Goal: Browse casually

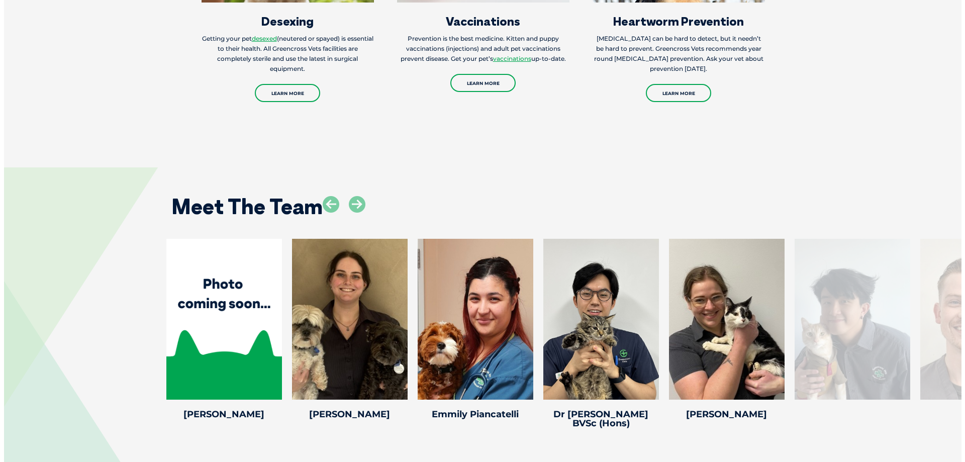
scroll to position [1944, 0]
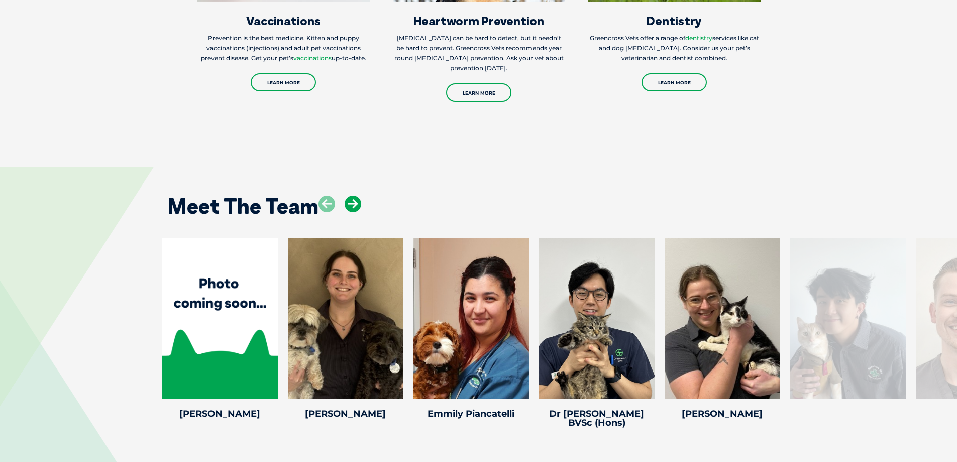
click at [356, 195] on icon at bounding box center [353, 203] width 17 height 17
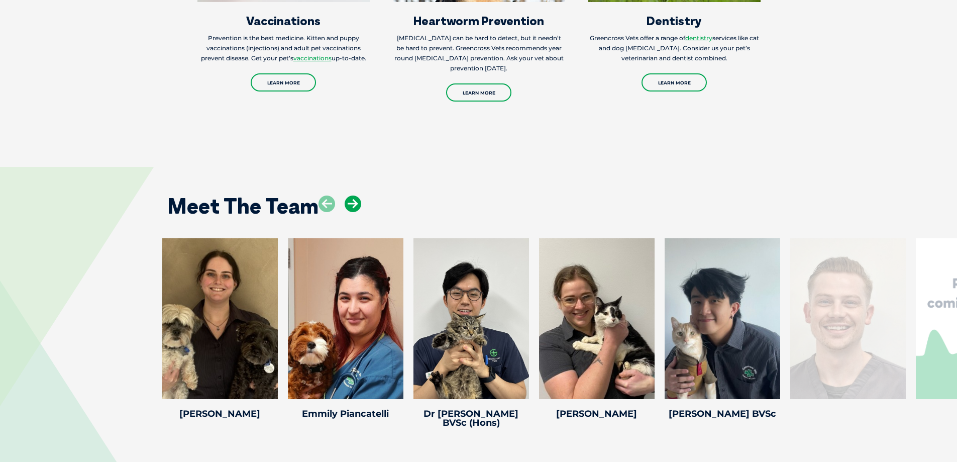
click at [356, 195] on icon at bounding box center [353, 203] width 17 height 17
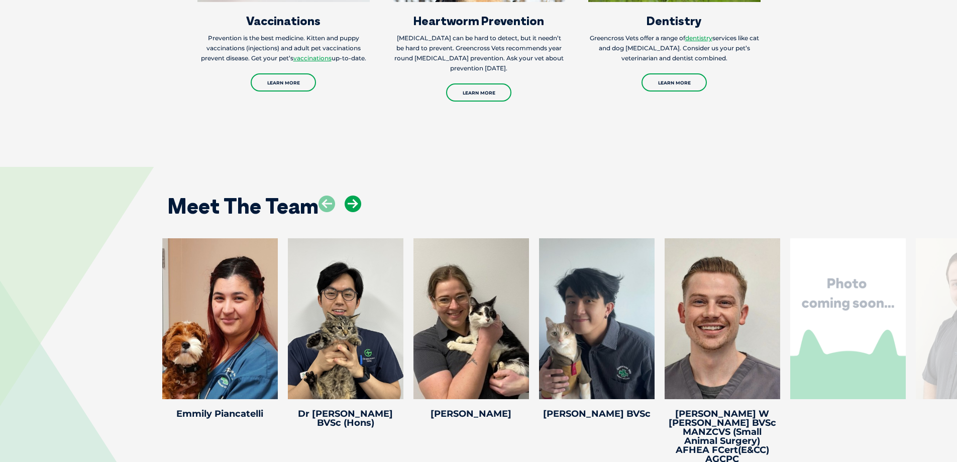
click at [356, 195] on icon at bounding box center [353, 203] width 17 height 17
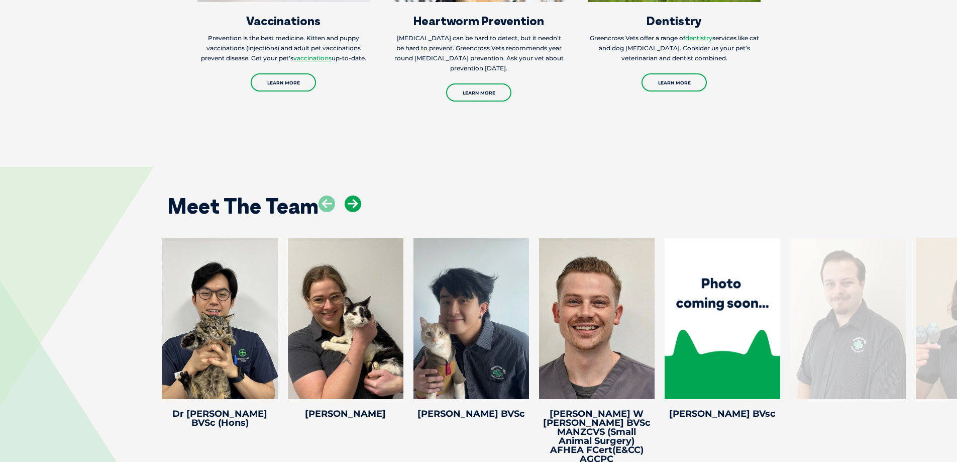
click at [356, 195] on icon at bounding box center [353, 203] width 17 height 17
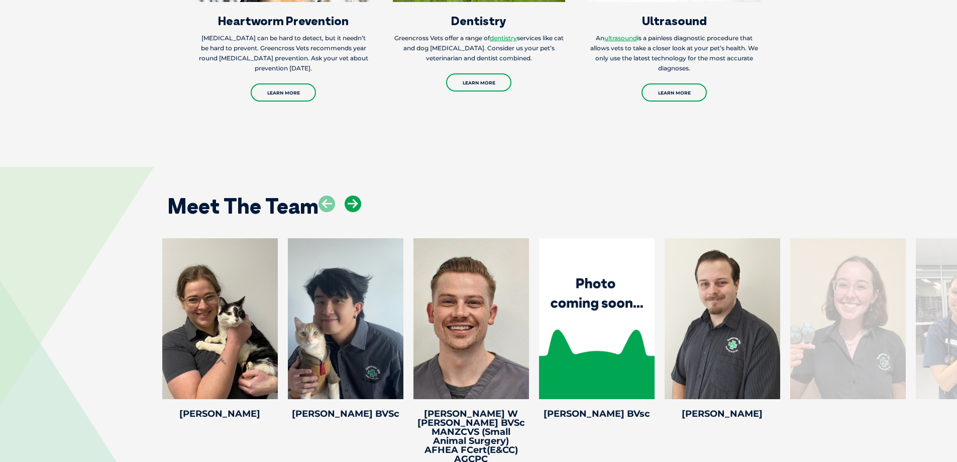
click at [356, 195] on icon at bounding box center [353, 203] width 17 height 17
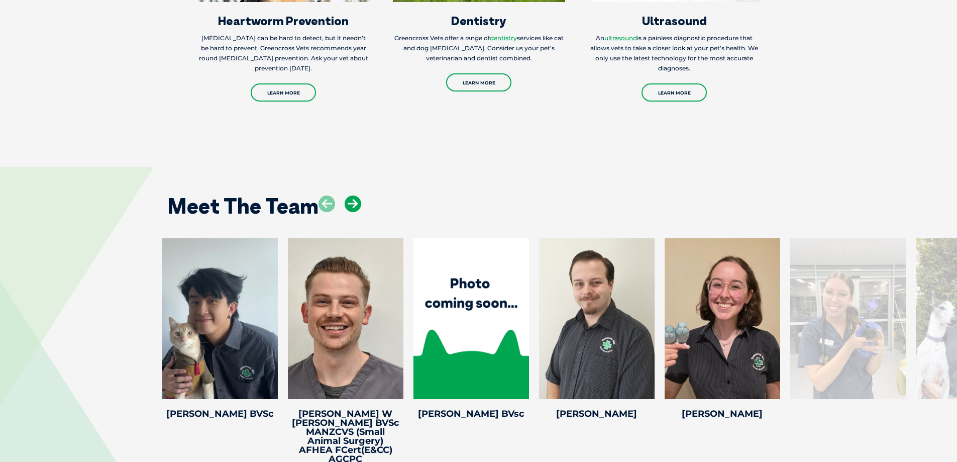
click at [356, 195] on icon at bounding box center [353, 203] width 17 height 17
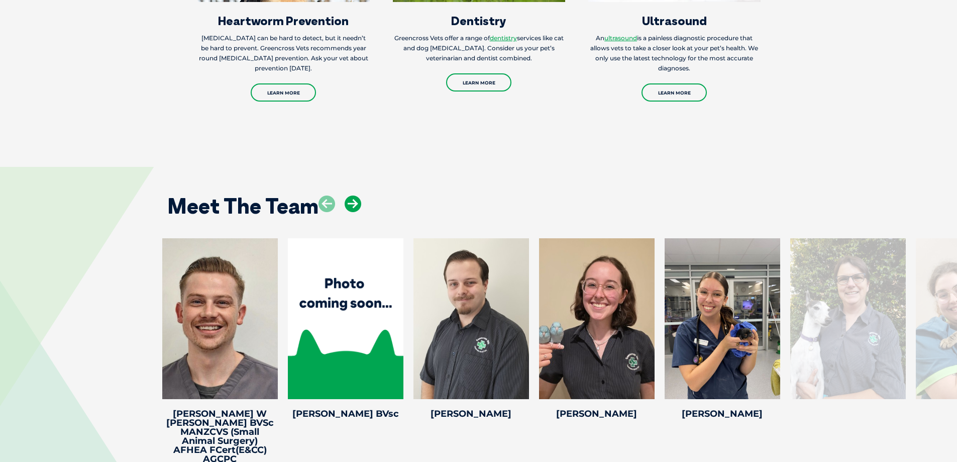
click at [356, 195] on icon at bounding box center [353, 203] width 17 height 17
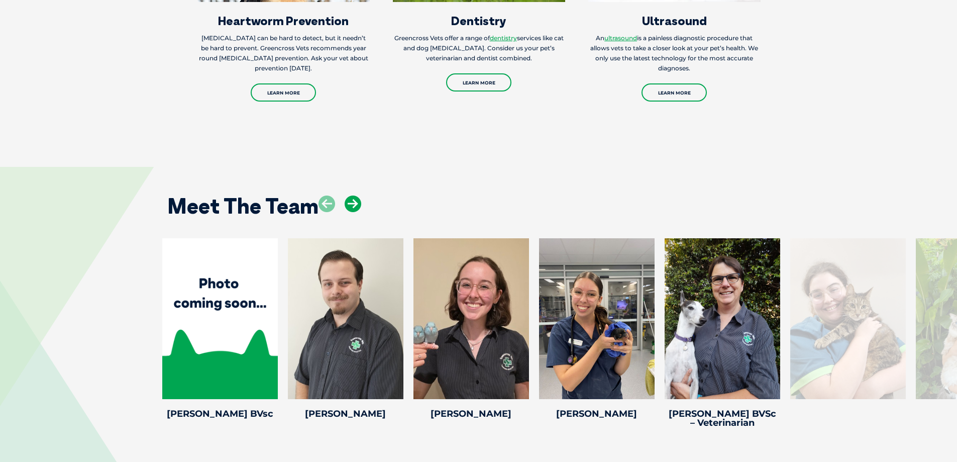
click at [356, 195] on icon at bounding box center [353, 203] width 17 height 17
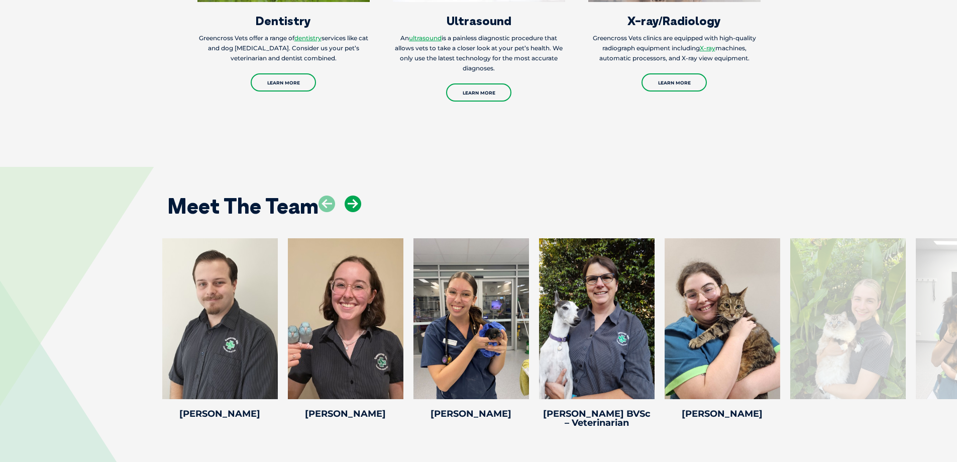
click at [356, 195] on icon at bounding box center [353, 203] width 17 height 17
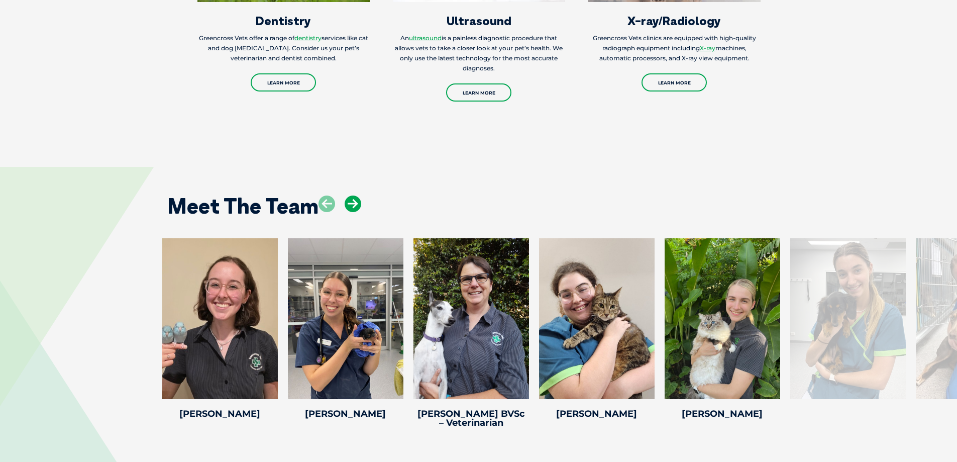
click at [356, 195] on icon at bounding box center [353, 203] width 17 height 17
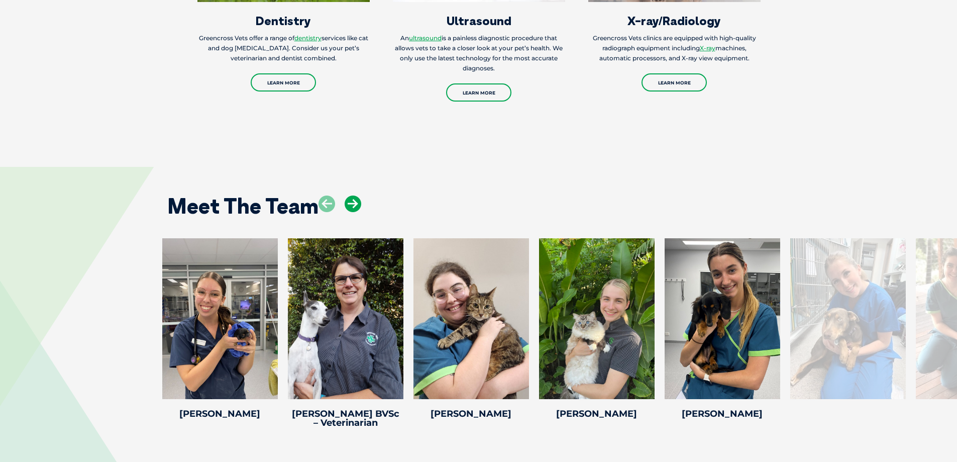
click at [356, 195] on icon at bounding box center [353, 203] width 17 height 17
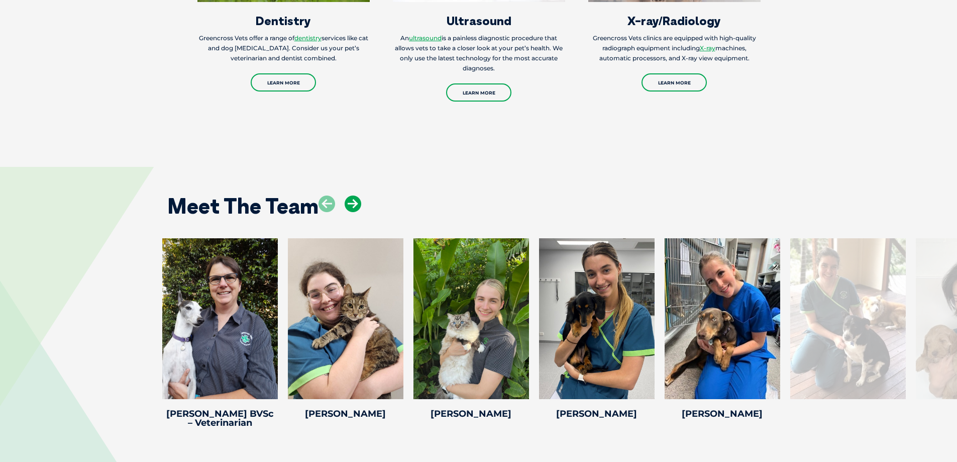
click at [356, 195] on icon at bounding box center [353, 203] width 17 height 17
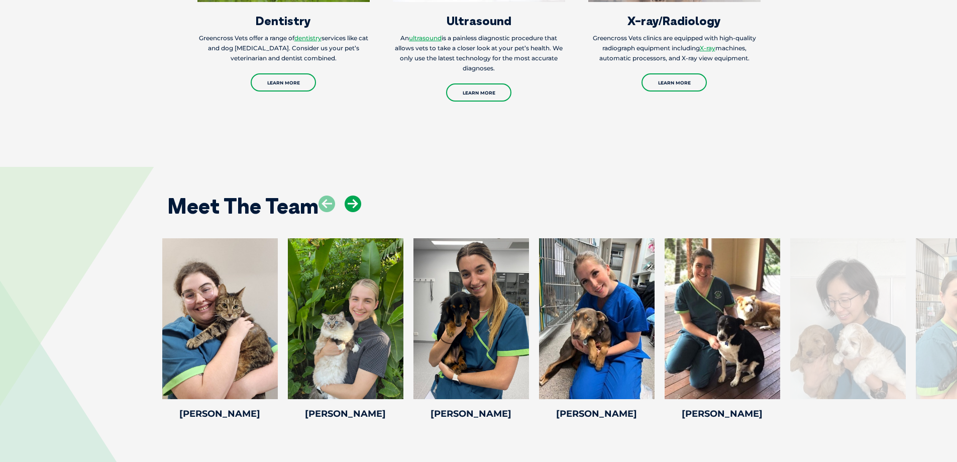
click at [354, 195] on icon at bounding box center [353, 203] width 17 height 17
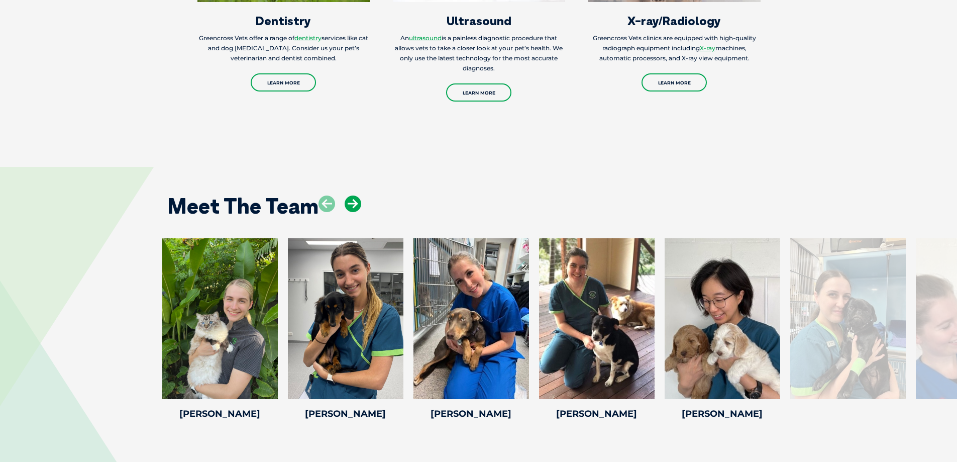
click at [354, 195] on icon at bounding box center [353, 203] width 17 height 17
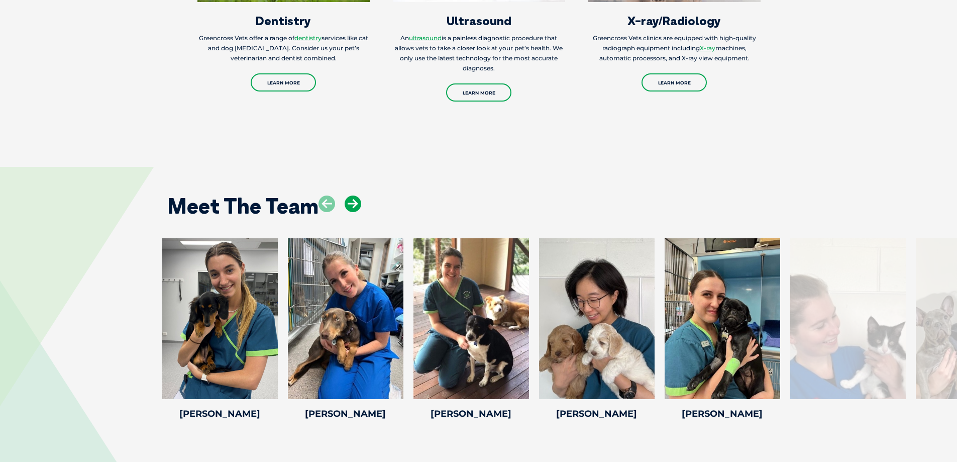
click at [354, 195] on icon at bounding box center [353, 203] width 17 height 17
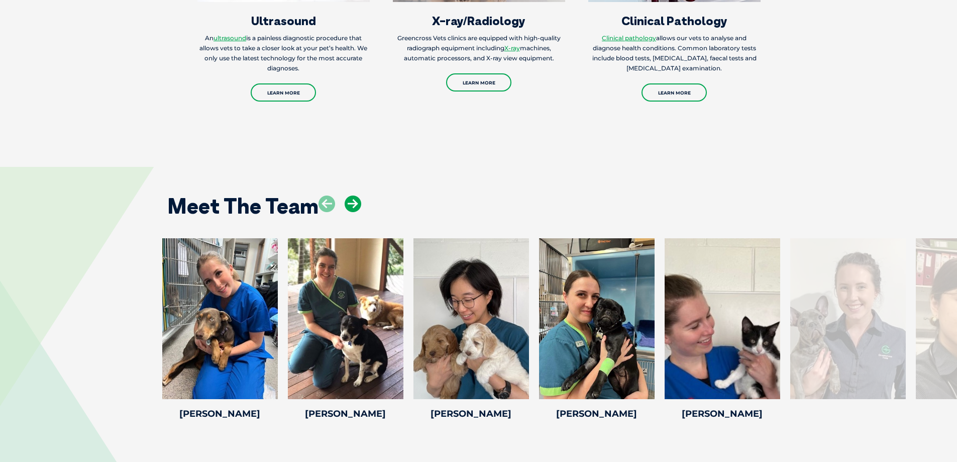
click at [354, 195] on icon at bounding box center [353, 203] width 17 height 17
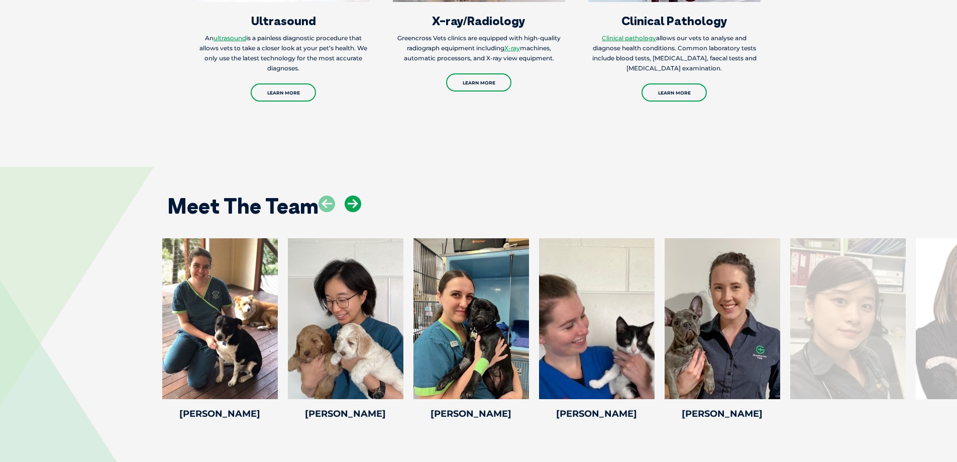
click at [354, 195] on icon at bounding box center [353, 203] width 17 height 17
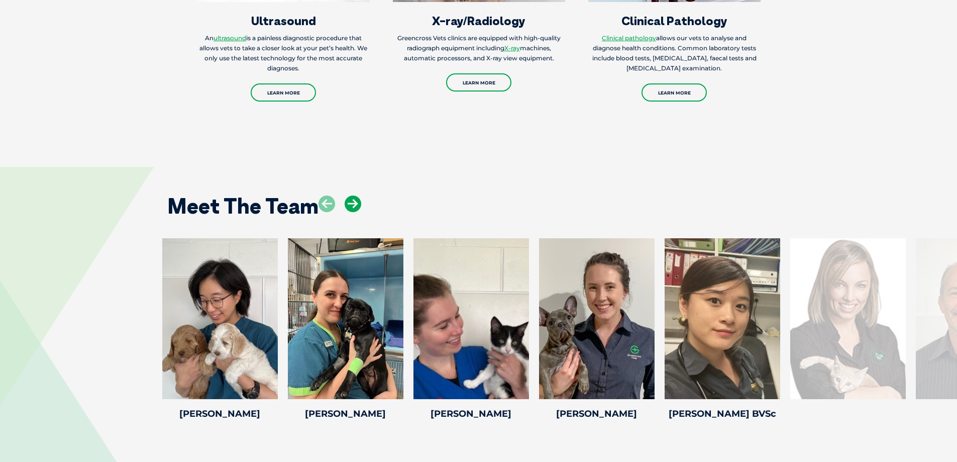
click at [354, 195] on icon at bounding box center [353, 203] width 17 height 17
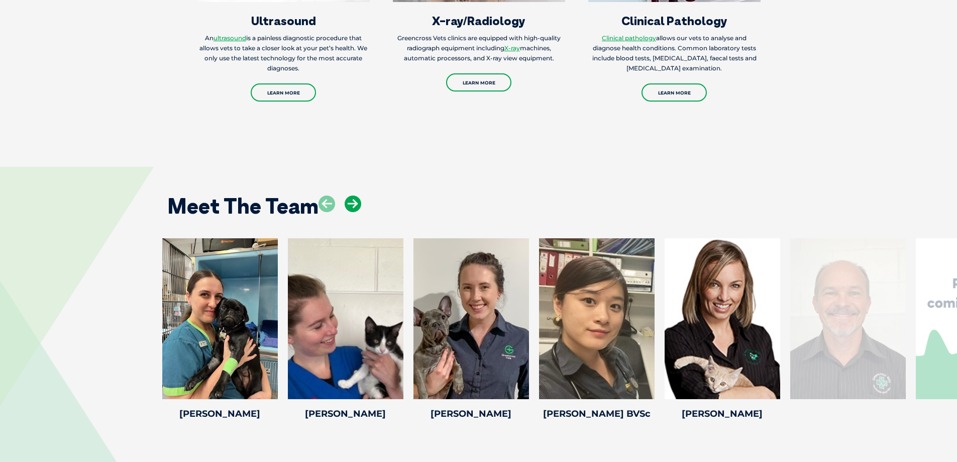
click at [354, 195] on icon at bounding box center [353, 203] width 17 height 17
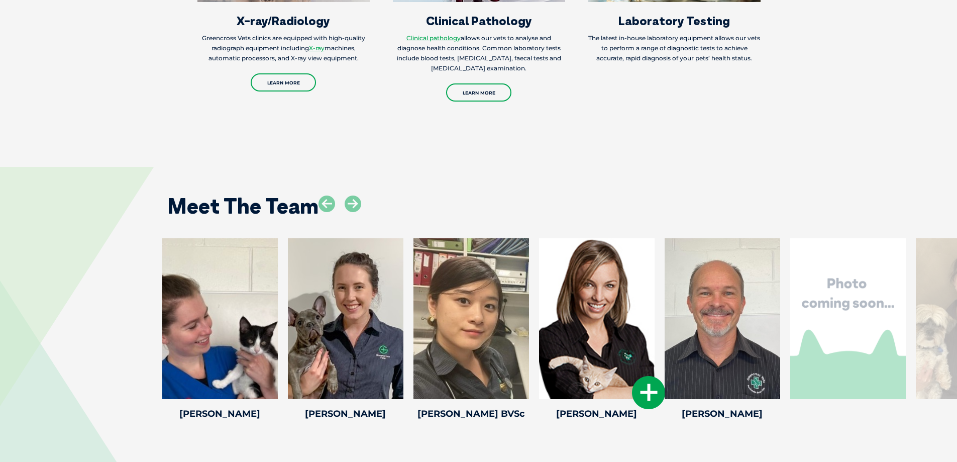
click at [645, 376] on icon at bounding box center [648, 392] width 33 height 33
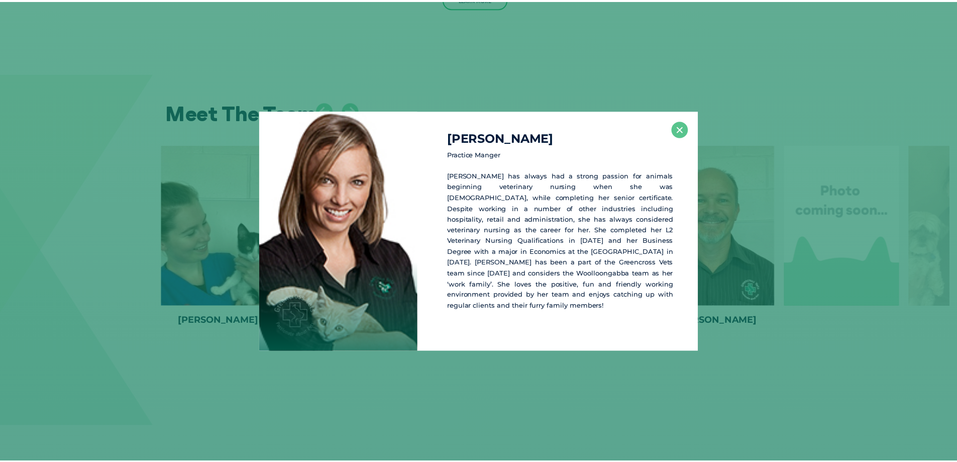
scroll to position [2042, 0]
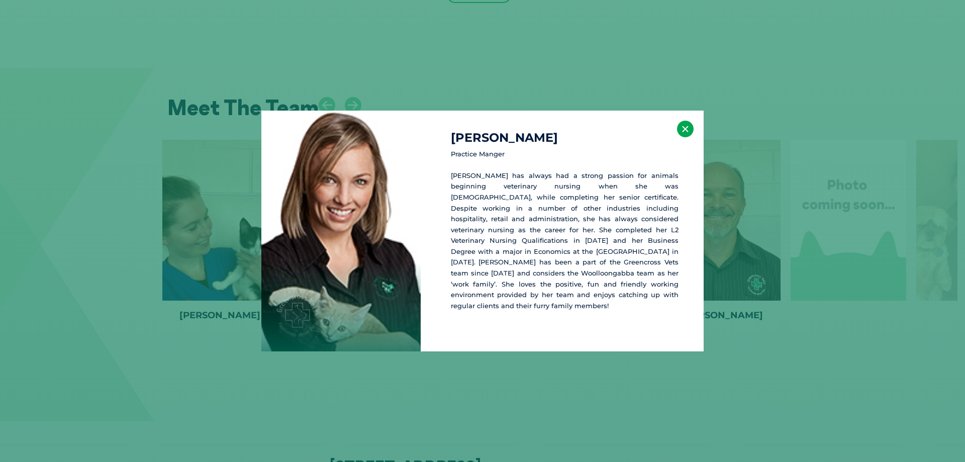
click at [685, 135] on button "×" at bounding box center [685, 129] width 17 height 17
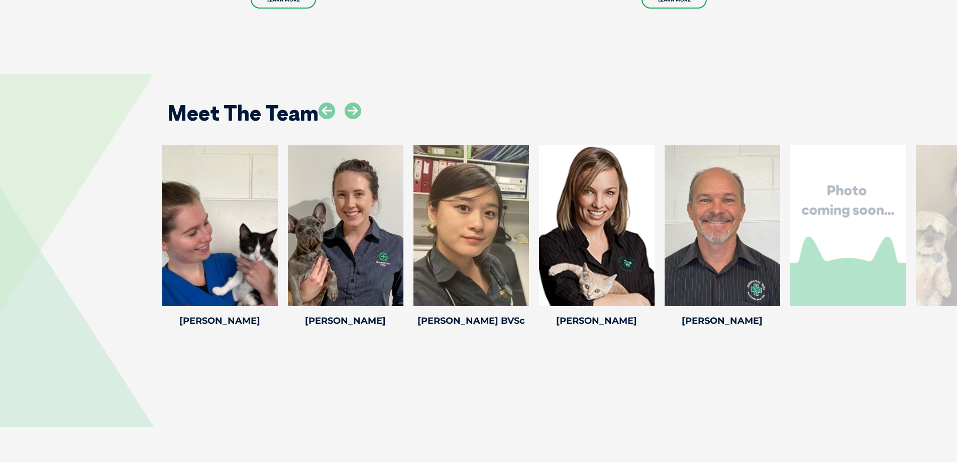
scroll to position [2036, 0]
click at [350, 103] on icon at bounding box center [353, 111] width 17 height 17
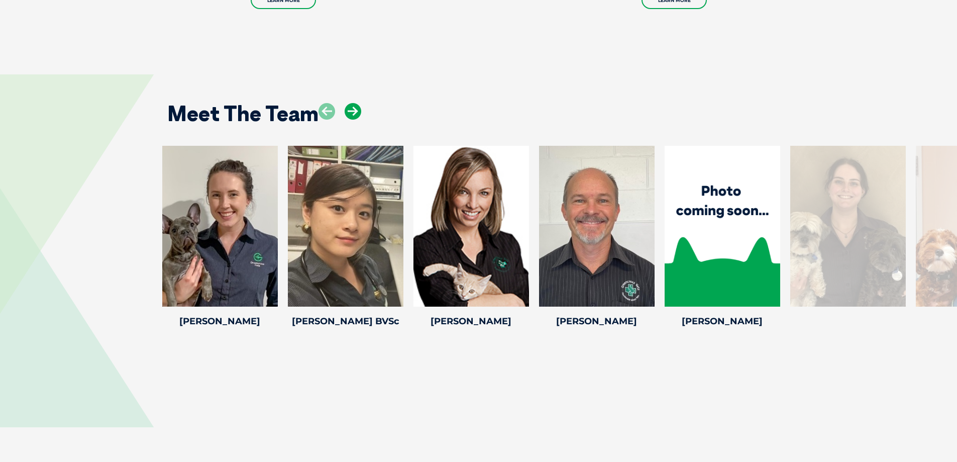
click at [347, 103] on icon at bounding box center [353, 111] width 17 height 17
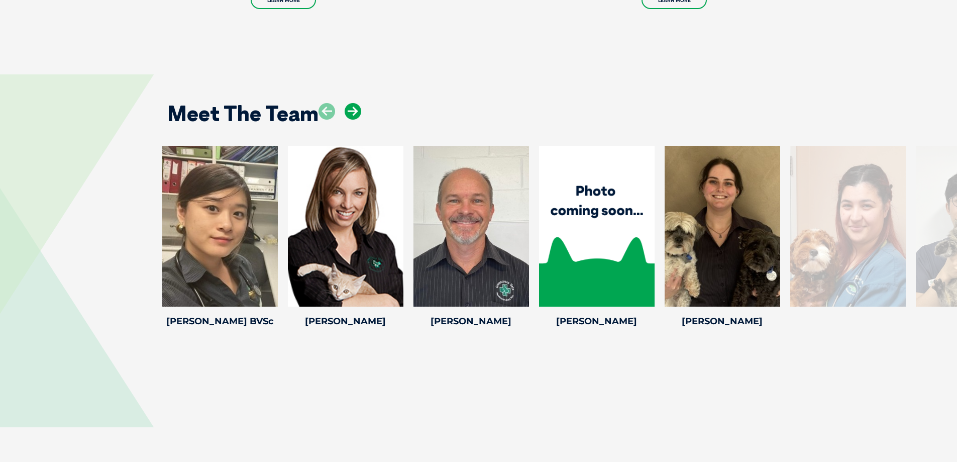
click at [347, 103] on icon at bounding box center [353, 111] width 17 height 17
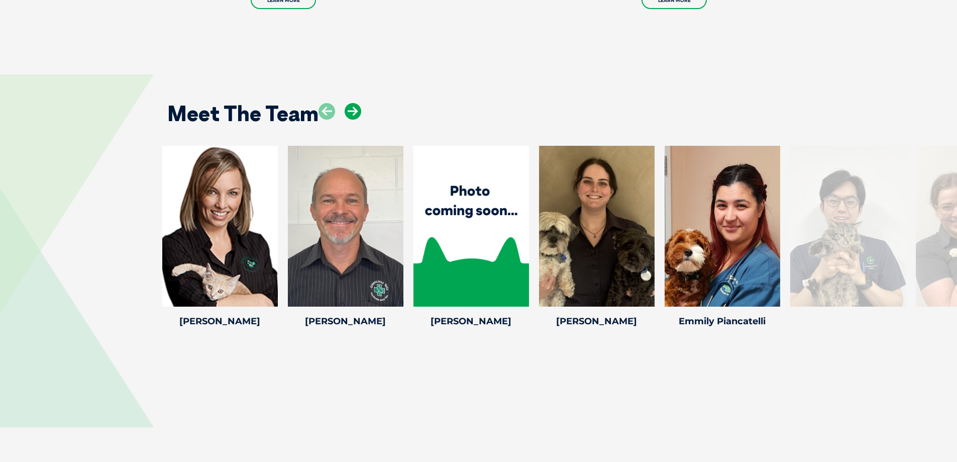
click at [347, 103] on icon at bounding box center [353, 111] width 17 height 17
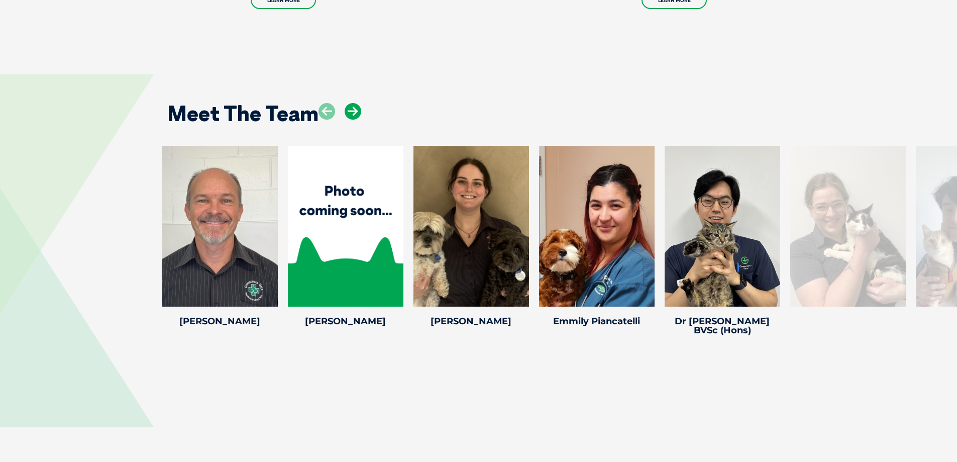
click at [347, 103] on icon at bounding box center [353, 111] width 17 height 17
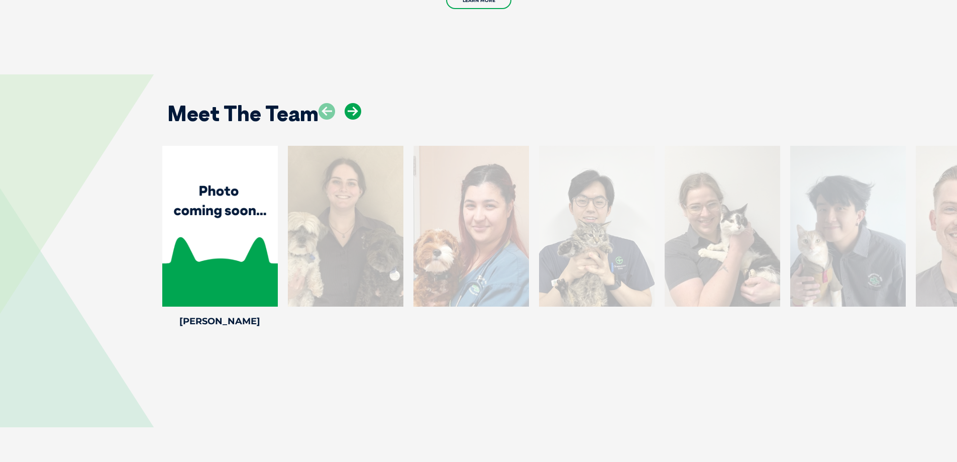
click at [347, 103] on icon at bounding box center [353, 111] width 17 height 17
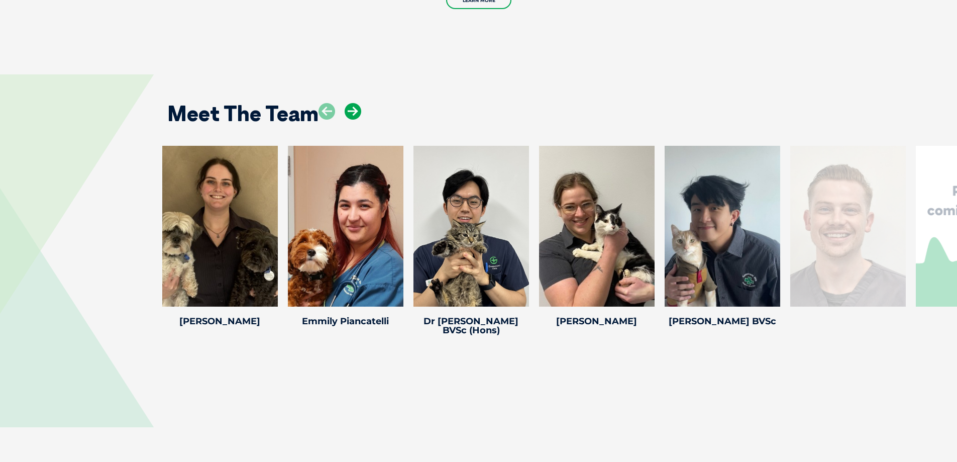
click at [347, 103] on icon at bounding box center [353, 111] width 17 height 17
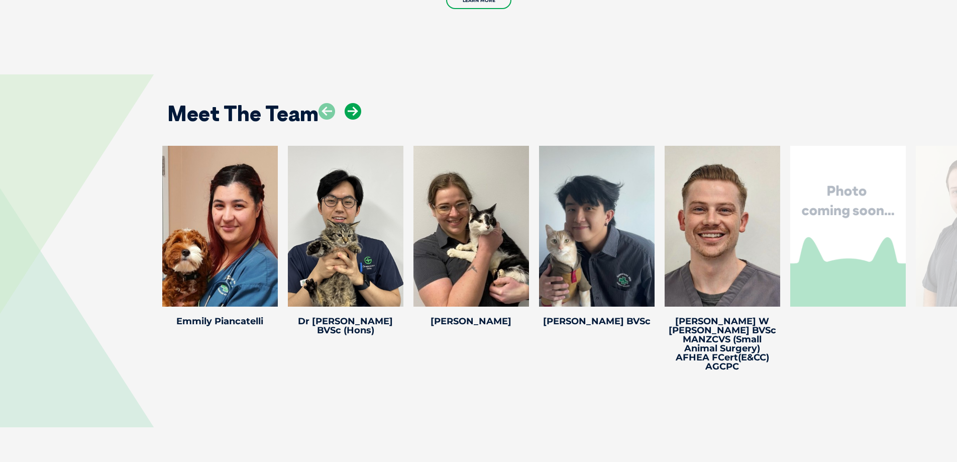
click at [347, 103] on icon at bounding box center [353, 111] width 17 height 17
